Goal: Check status: Check status

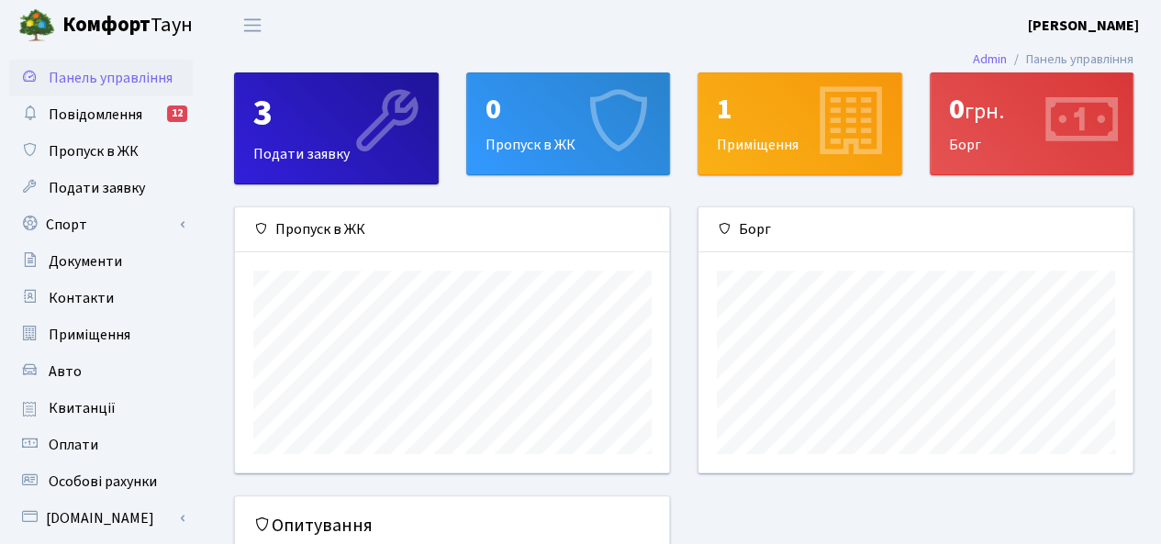
scroll to position [264, 435]
click at [77, 412] on span "Квитанції" at bounding box center [82, 408] width 67 height 20
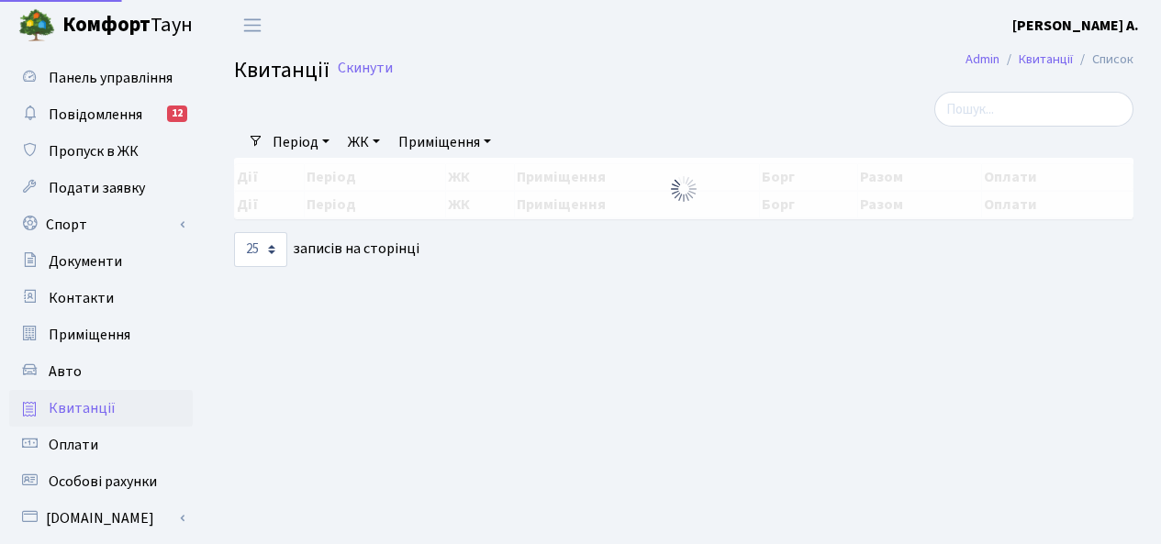
select select "25"
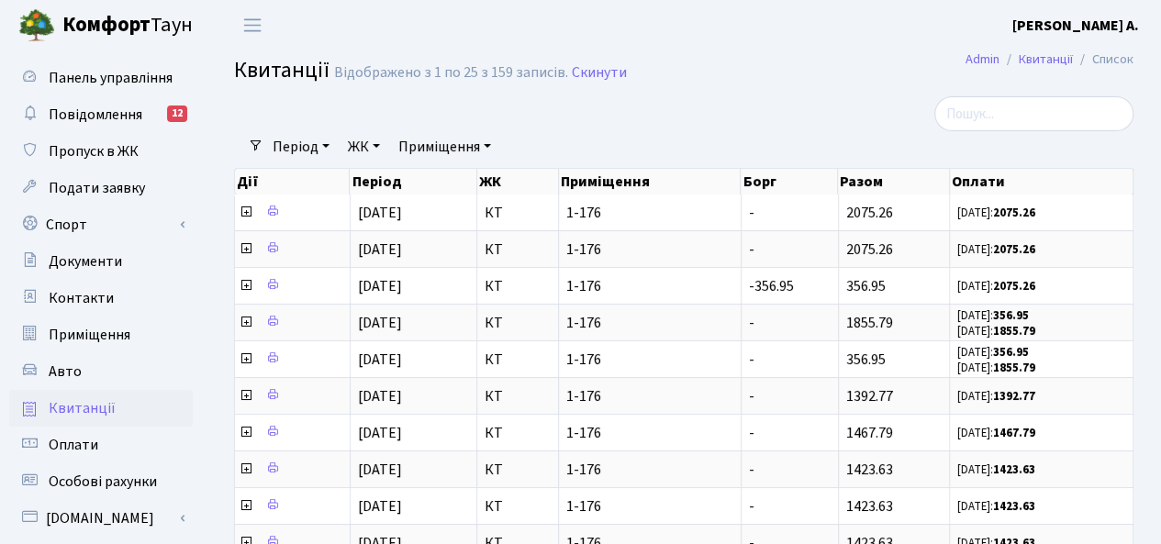
click at [77, 412] on span "Квитанції" at bounding box center [82, 408] width 67 height 20
select select "25"
